Goal: Information Seeking & Learning: Check status

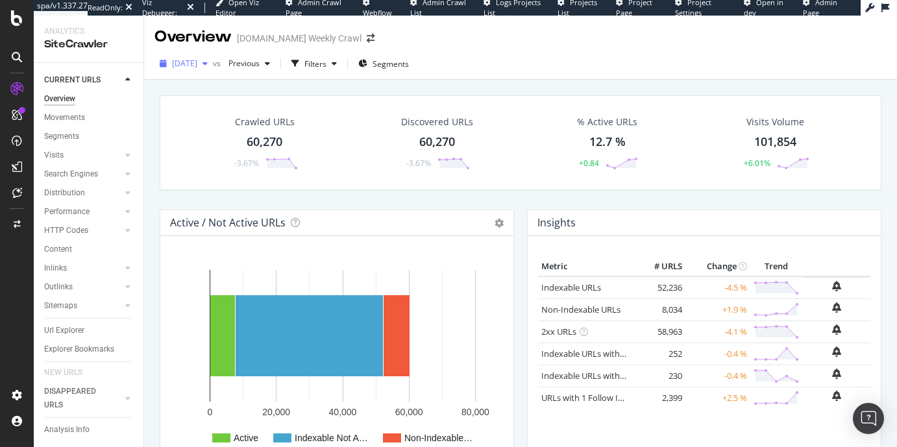
click at [197, 61] on span "[DATE]" at bounding box center [184, 63] width 25 height 11
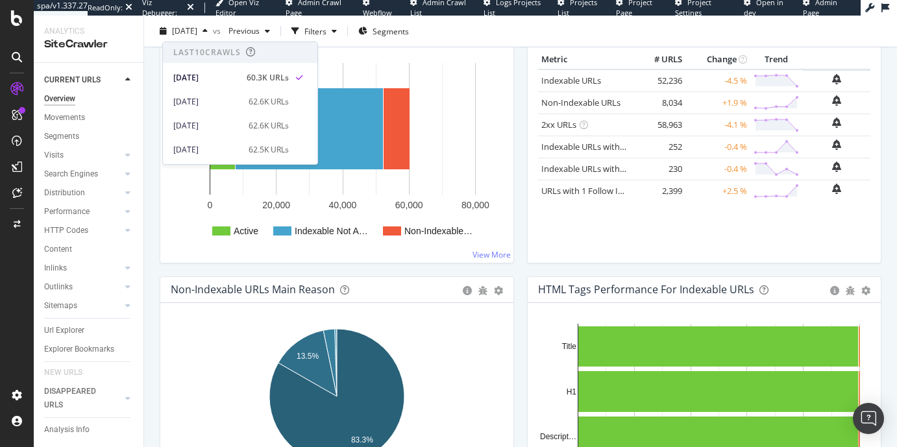
scroll to position [312, 0]
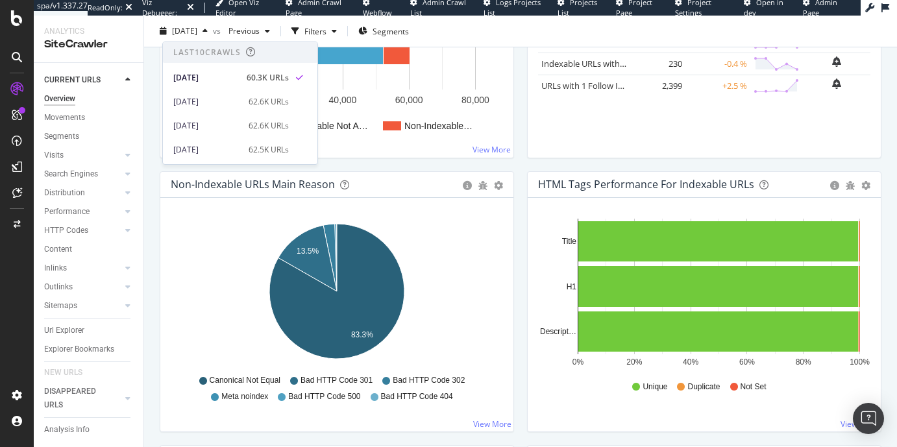
click at [441, 158] on div "Active / Not Active URLs Chart (by Value) Chart (by Percentage) Table Expand Ex…" at bounding box center [337, 27] width 354 height 261
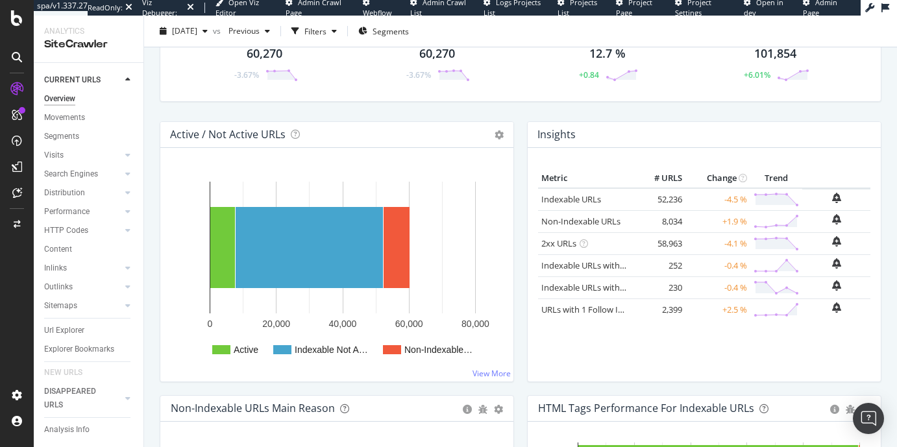
scroll to position [12, 0]
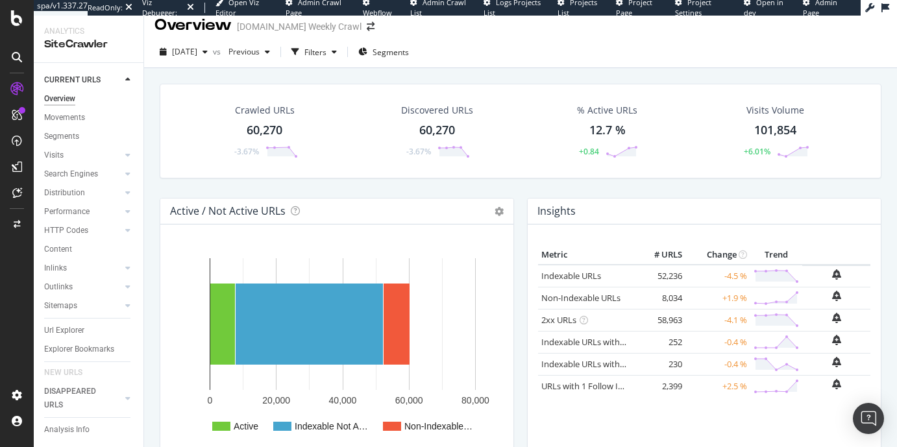
click at [64, 223] on div "HTTP Codes" at bounding box center [93, 230] width 99 height 19
click at [64, 227] on div "HTTP Codes" at bounding box center [66, 231] width 44 height 14
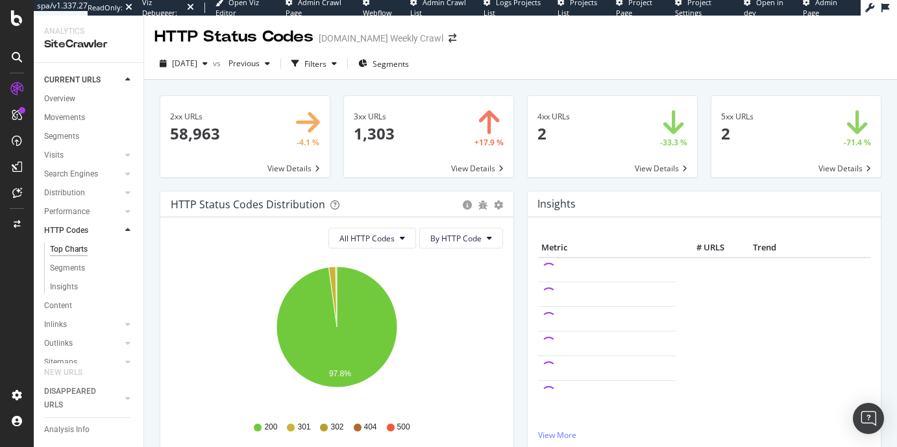
click at [504, 204] on div "HTTP Status Codes Distribution Pie Table Export as CSV Add to Custom Report" at bounding box center [336, 204] width 353 height 26
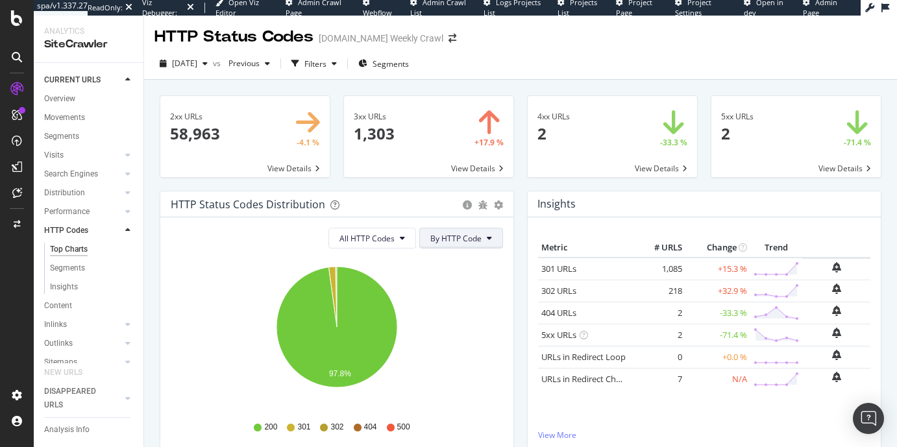
click at [477, 245] on button "By HTTP Code" at bounding box center [461, 238] width 84 height 21
click at [500, 206] on icon "gear" at bounding box center [498, 205] width 9 height 9
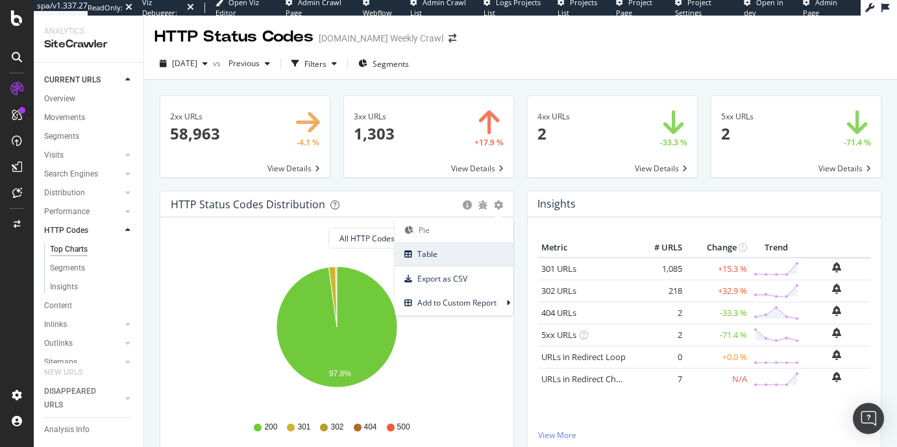
click at [485, 249] on span "Table" at bounding box center [454, 254] width 118 height 18
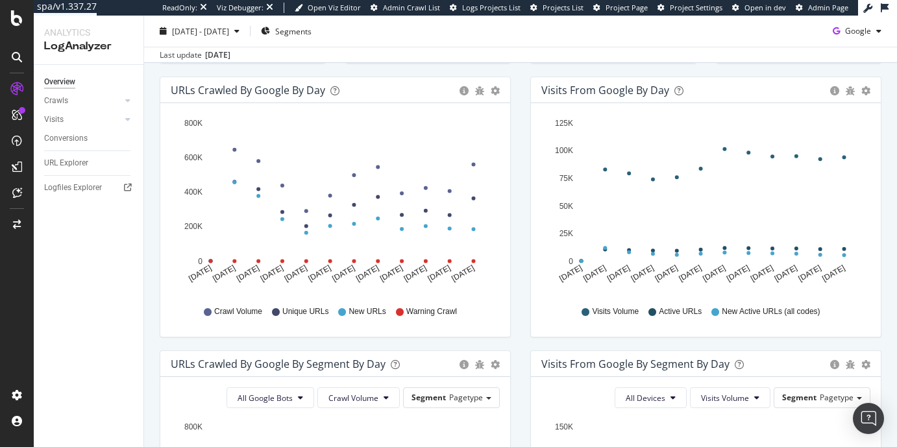
scroll to position [354, 0]
